Goal: Transaction & Acquisition: Purchase product/service

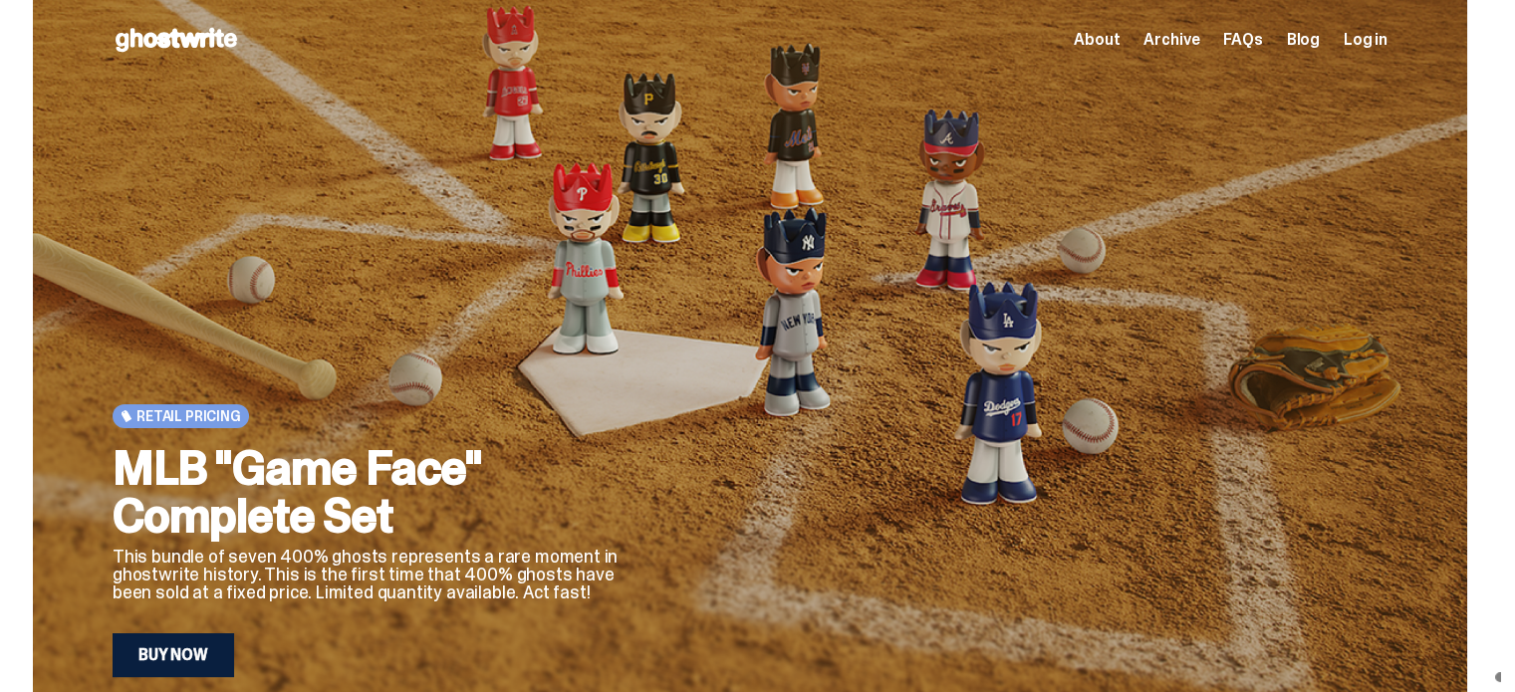
scroll to position [100, 0]
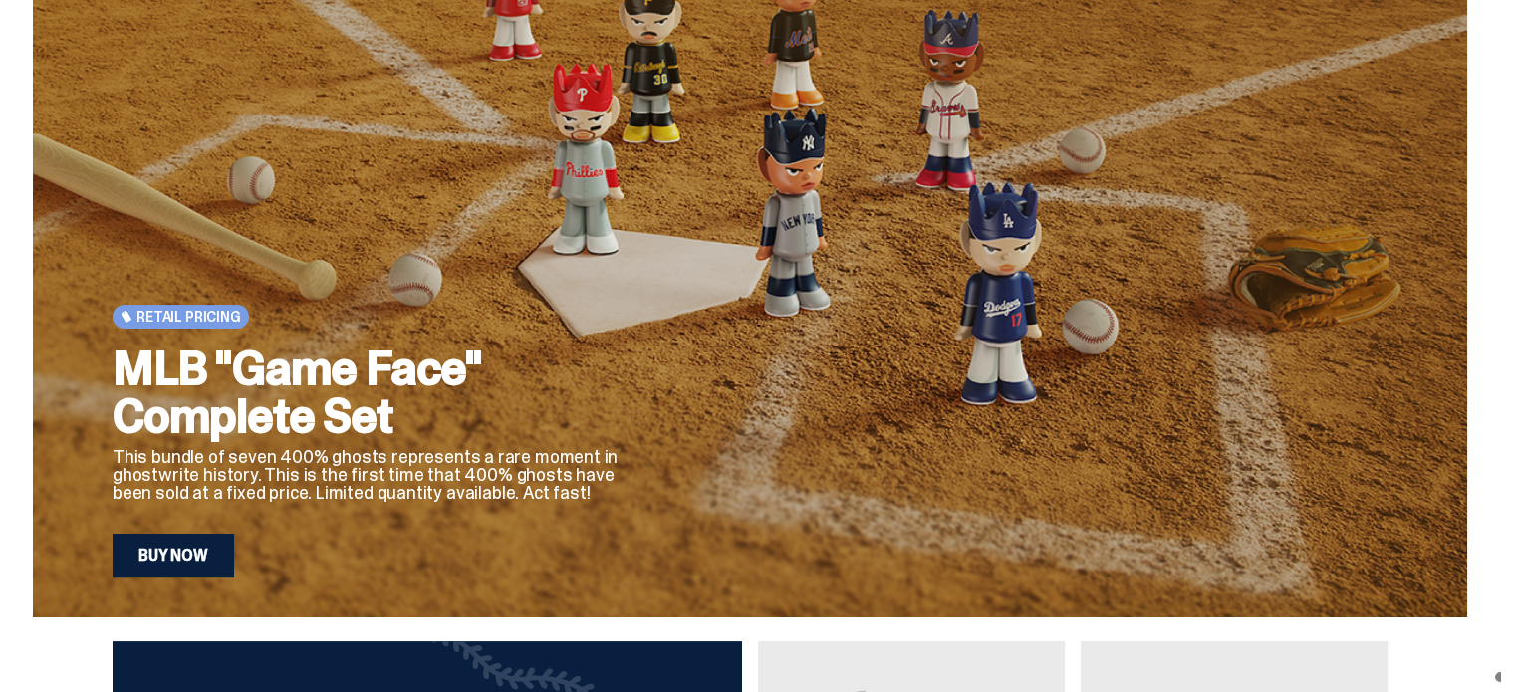
click at [173, 545] on link "Buy Now" at bounding box center [174, 556] width 122 height 44
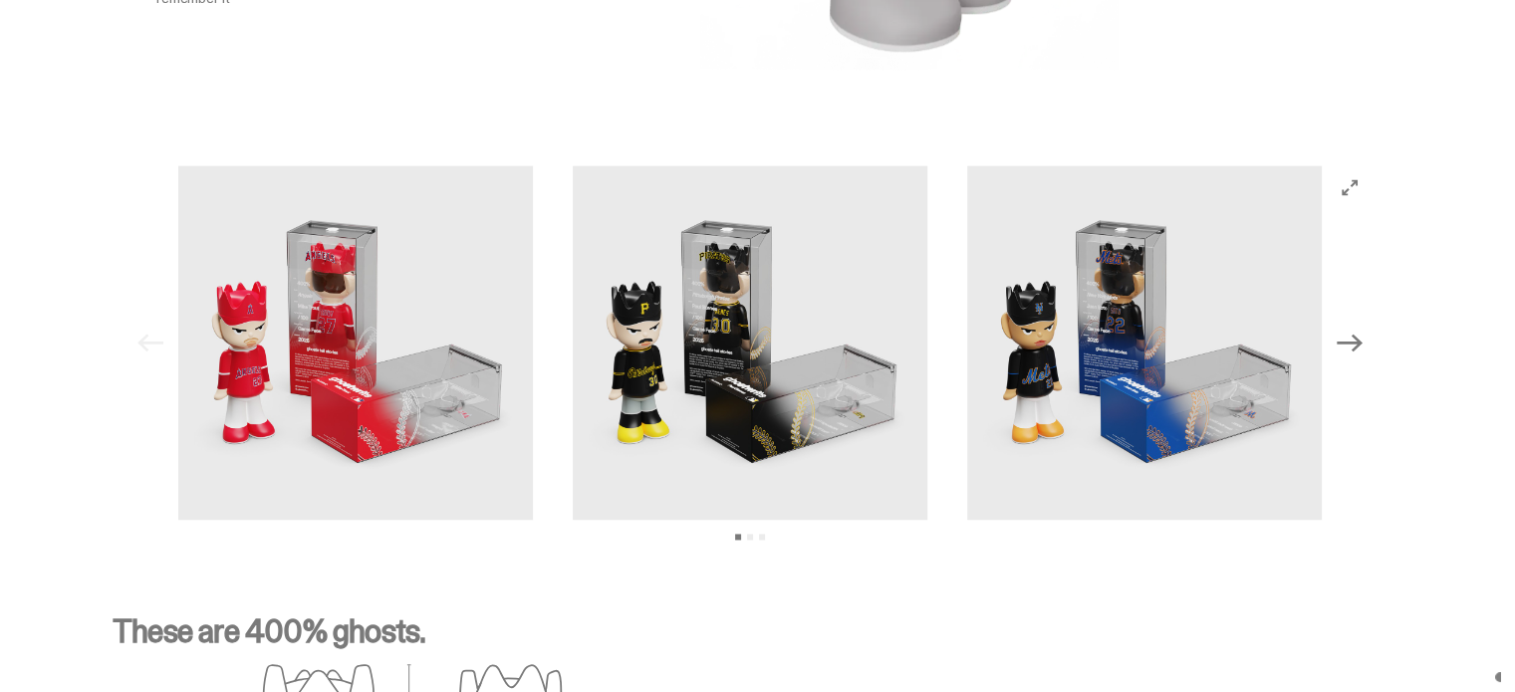
scroll to position [2888, 0]
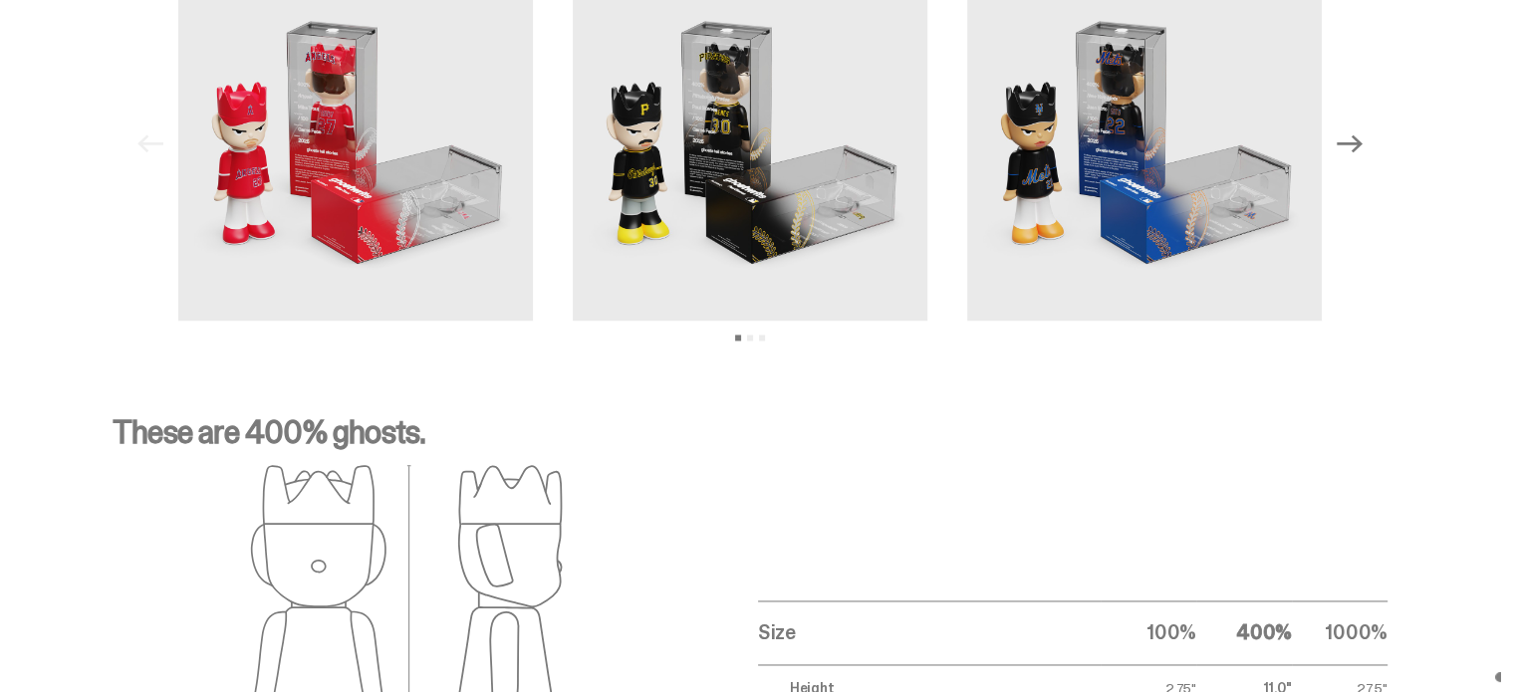
click at [316, 134] on img at bounding box center [355, 143] width 355 height 355
click at [461, 129] on img at bounding box center [355, 143] width 355 height 355
click at [413, 237] on img at bounding box center [355, 143] width 355 height 355
click at [382, 285] on img at bounding box center [355, 143] width 355 height 355
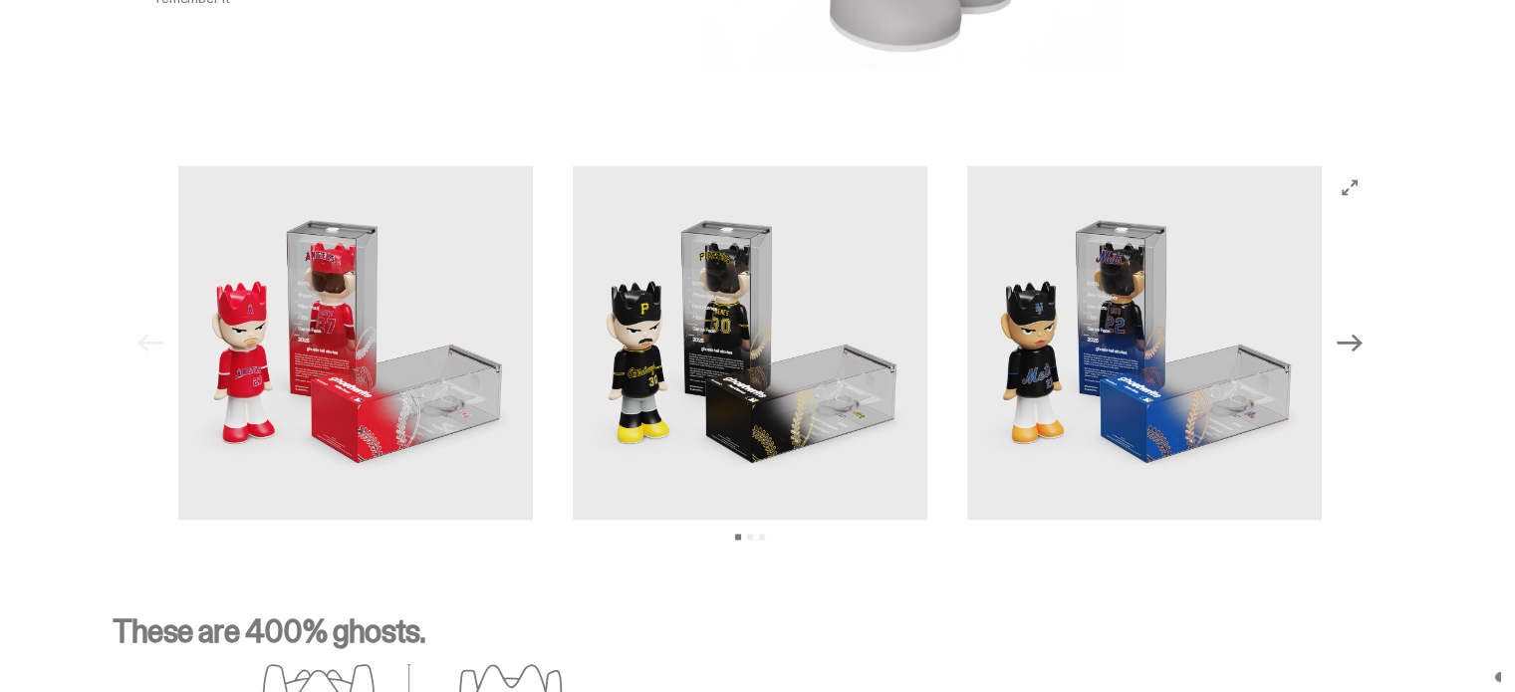
scroll to position [2589, 0]
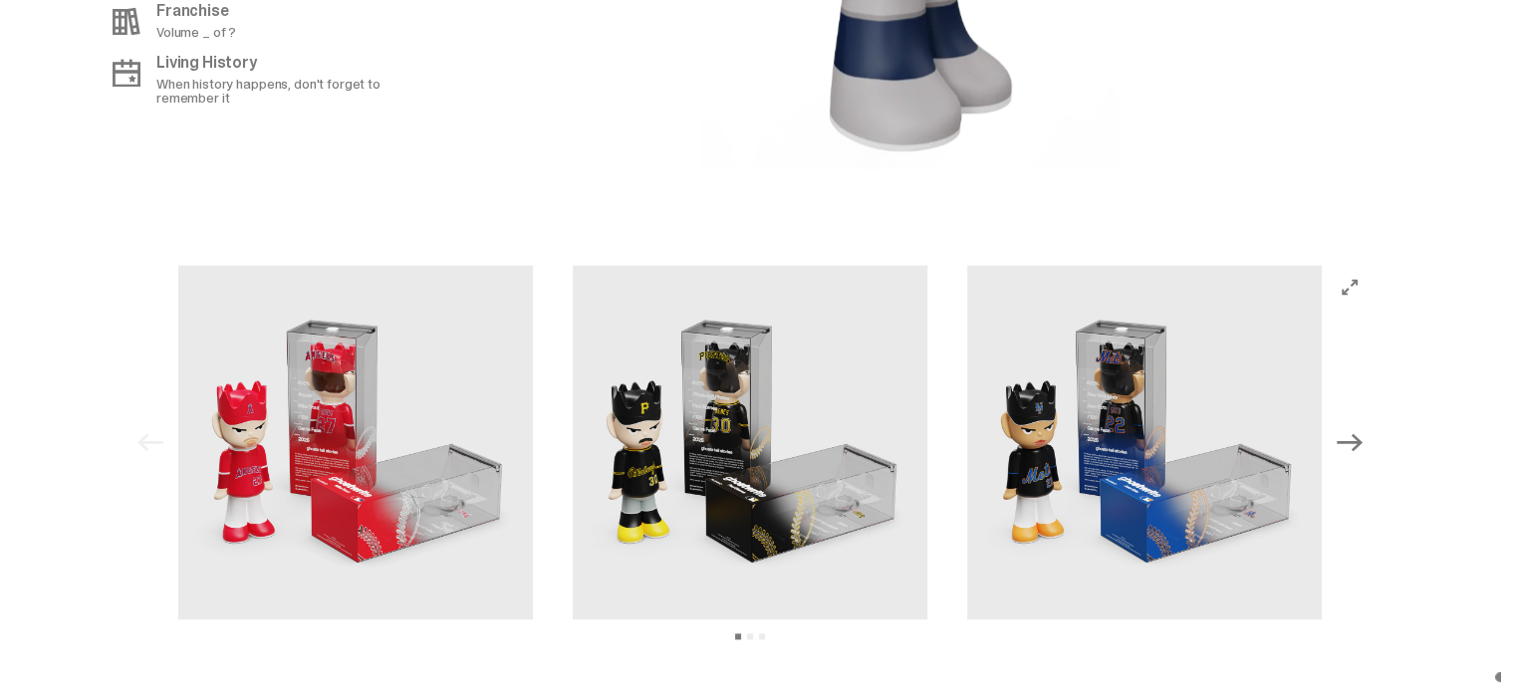
click at [349, 362] on img at bounding box center [355, 442] width 355 height 355
click at [351, 362] on img at bounding box center [355, 442] width 355 height 355
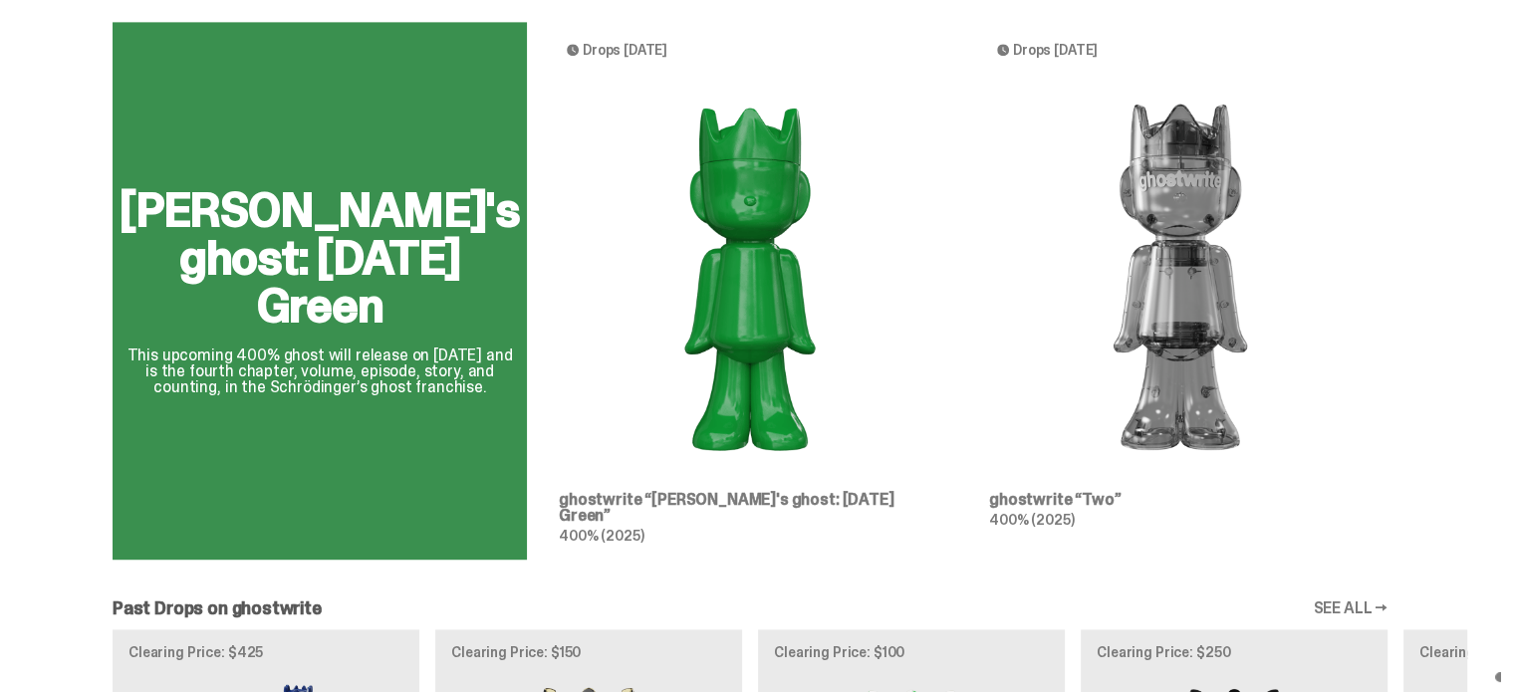
scroll to position [1892, 0]
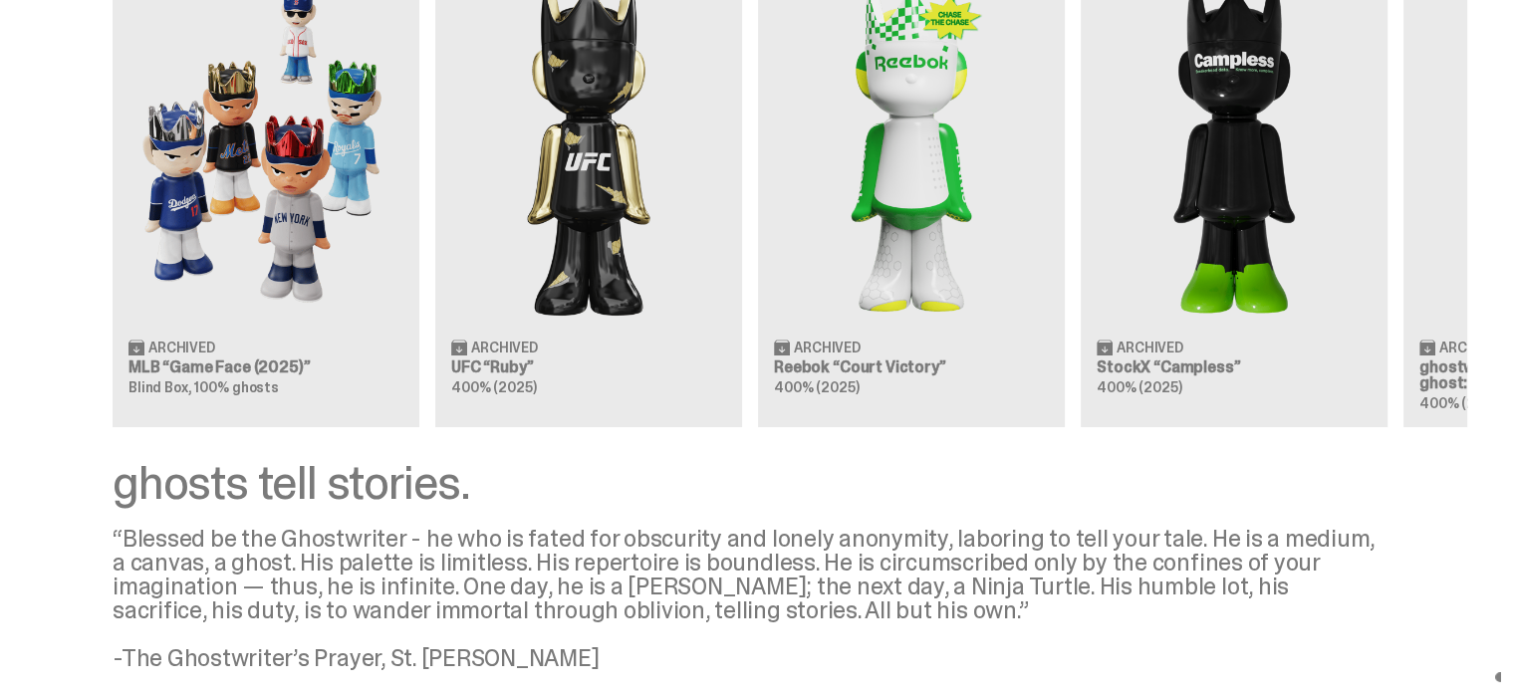
click at [658, 346] on div "Clearing Price: $425 Archived MLB “Game Face (2025)” Blind Box, 100% ghosts Cle…" at bounding box center [750, 179] width 1434 height 494
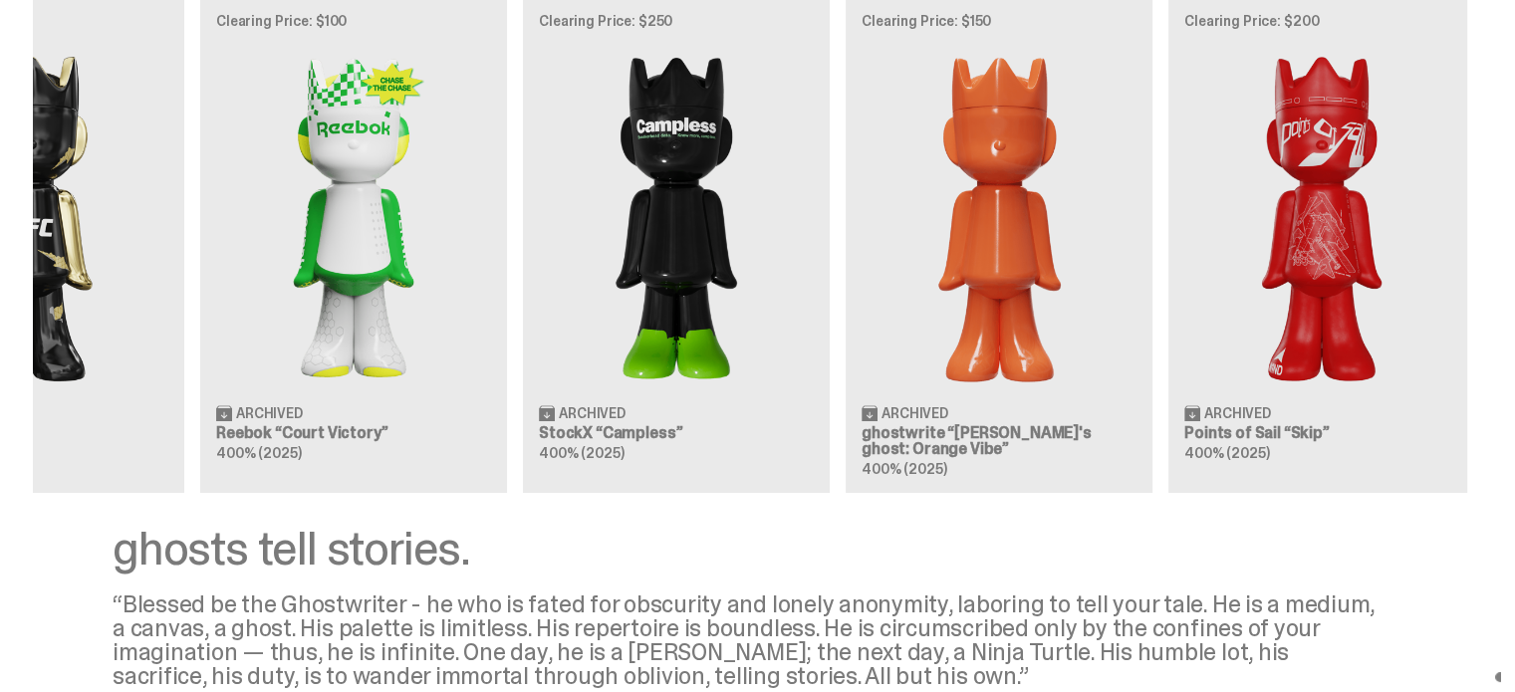
scroll to position [0, 645]
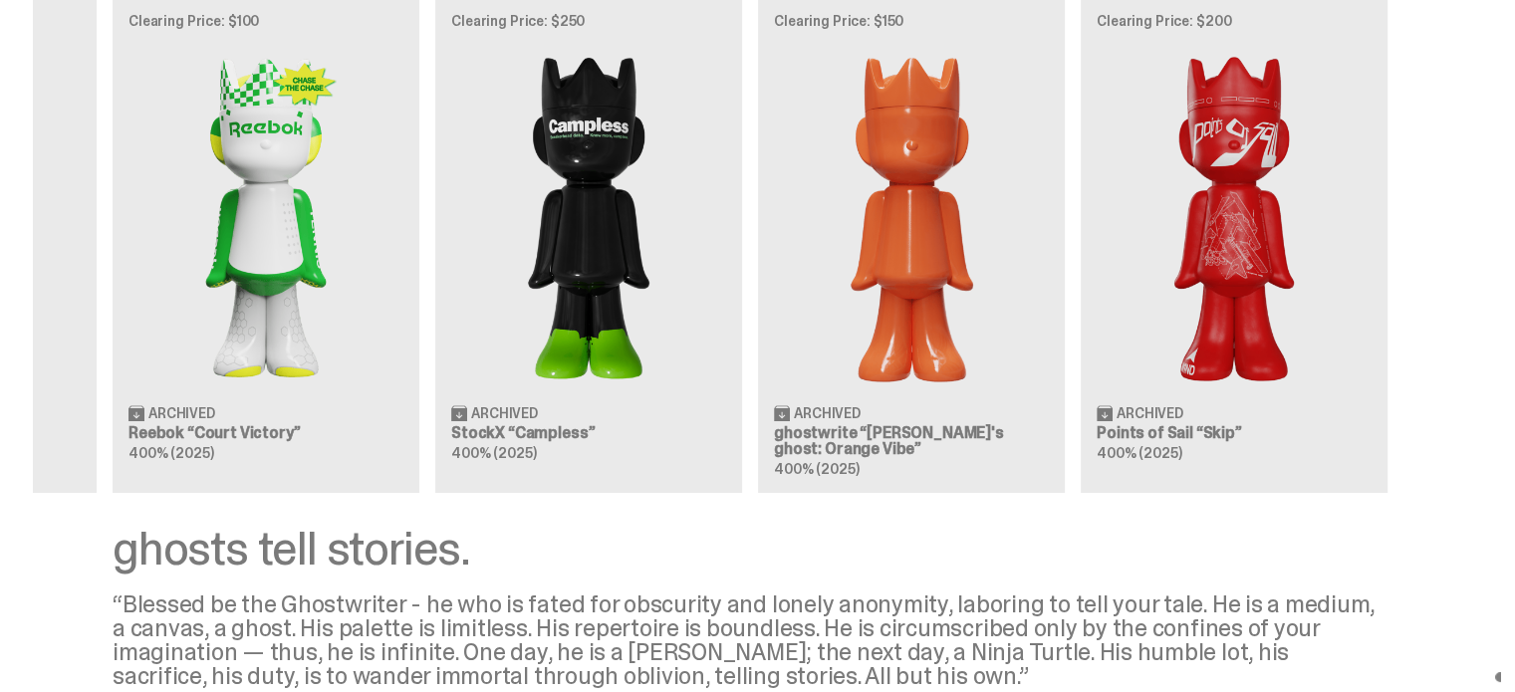
click at [335, 431] on div "Clearing Price: $425 Archived MLB “Game Face (2025)” Blind Box, 100% ghosts Cle…" at bounding box center [750, 245] width 1434 height 494
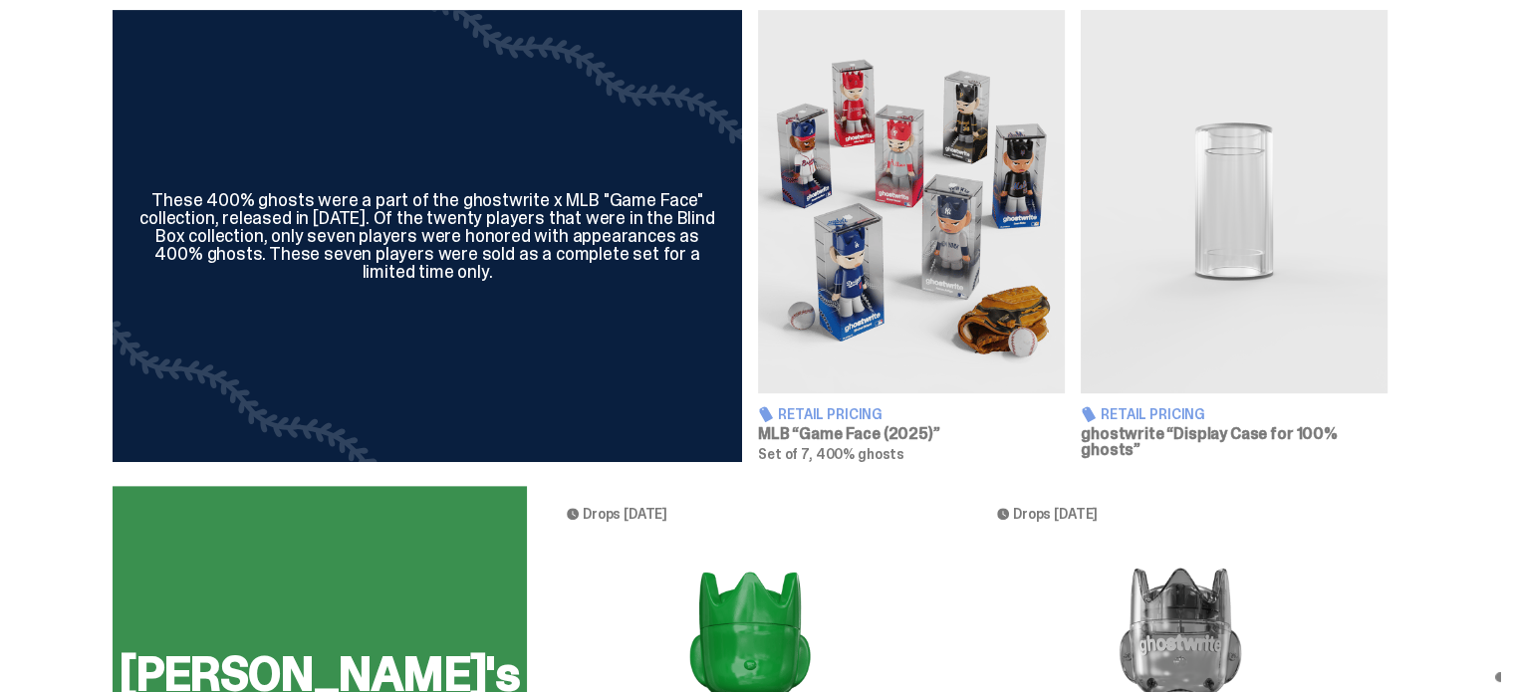
scroll to position [133, 0]
